Goal: Task Accomplishment & Management: Manage account settings

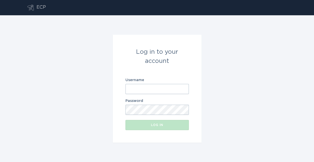
click at [133, 89] on input "Username" at bounding box center [156, 89] width 63 height 10
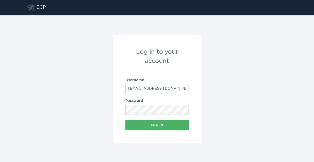
click at [153, 125] on div "Log in" at bounding box center [157, 124] width 58 height 3
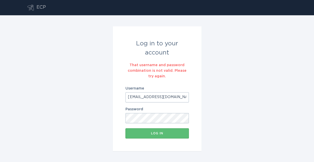
click at [130, 97] on input "[EMAIL_ADDRESS][DOMAIN_NAME]" at bounding box center [156, 97] width 63 height 10
type input "[EMAIL_ADDRESS][DOMAIN_NAME]"
click at [159, 133] on div "Log in" at bounding box center [157, 133] width 58 height 3
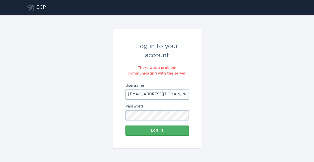
click at [153, 130] on div "Log in" at bounding box center [157, 130] width 58 height 3
click at [121, 116] on form "Log in to your account There was a problem communicating with the server. Usern…" at bounding box center [157, 88] width 89 height 119
click at [125, 125] on button "Log in" at bounding box center [156, 130] width 63 height 10
